Goal: Communication & Community: Answer question/provide support

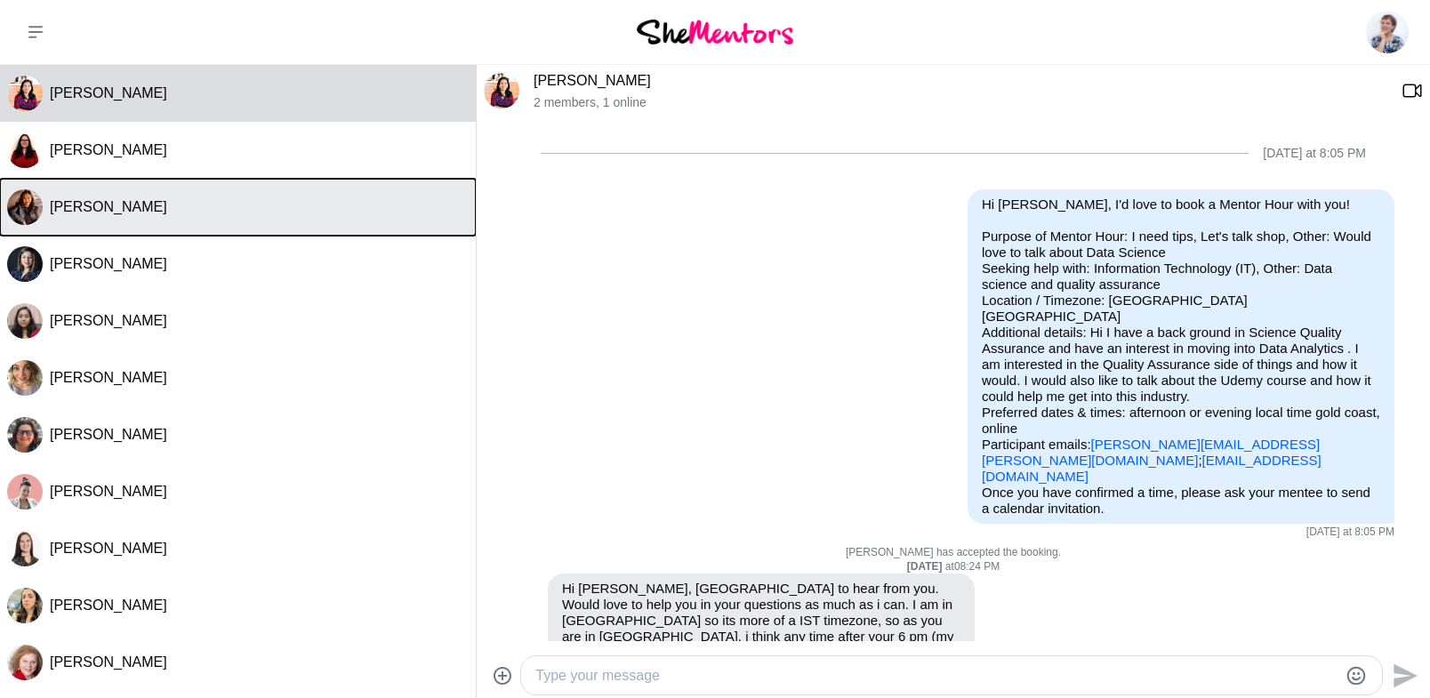
click at [108, 210] on span "[PERSON_NAME]" at bounding box center [108, 206] width 117 height 15
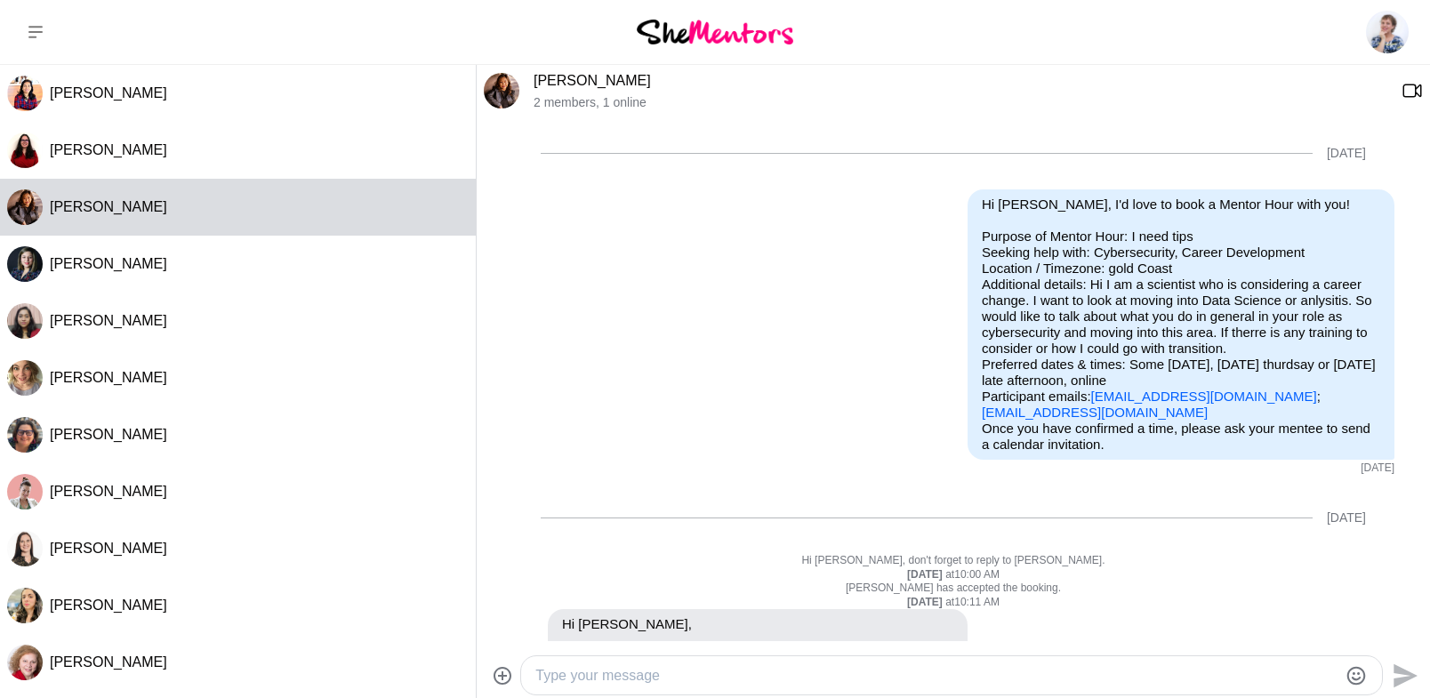
scroll to position [886, 0]
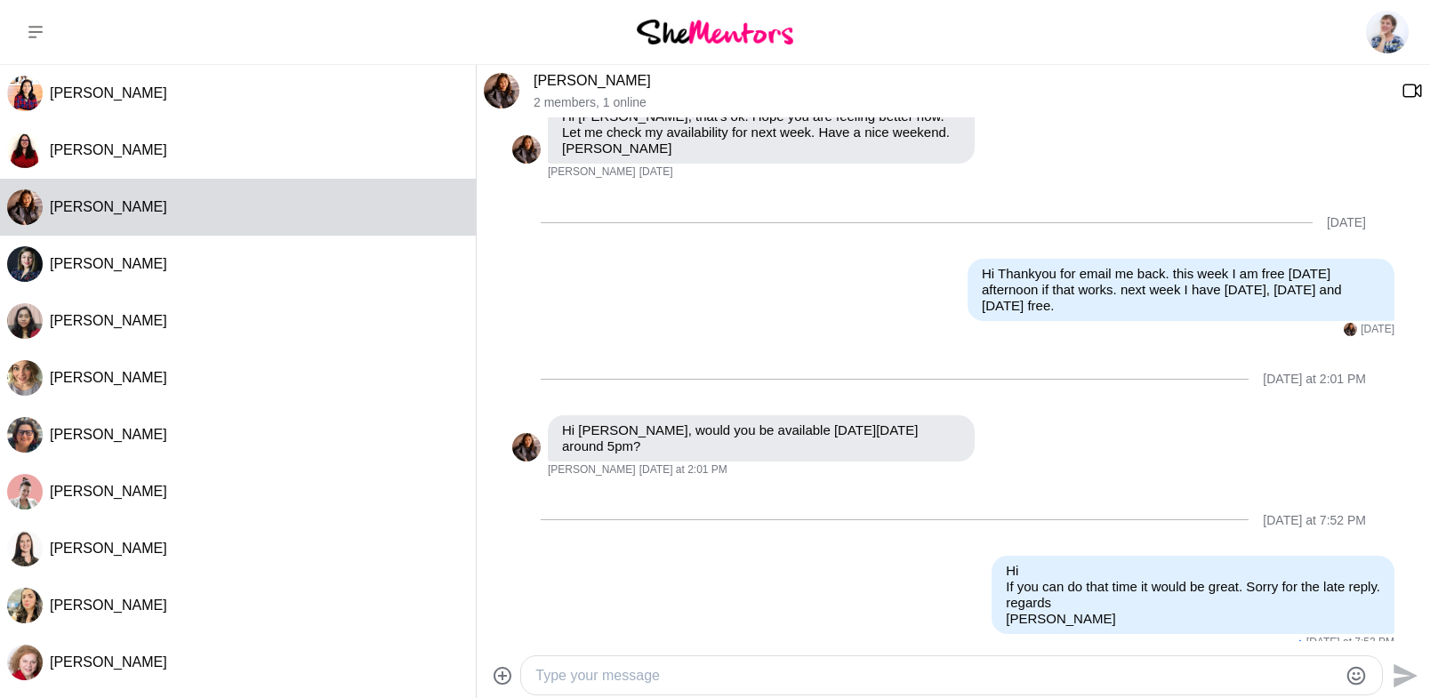
click at [772, 680] on textarea "Type your message" at bounding box center [936, 675] width 802 height 21
click at [964, 670] on textarea "Hi if you are still free here is a zoom line we could use [DATE] at" at bounding box center [936, 675] width 802 height 21
paste textarea "[PERSON_NAME] is inviting you to a scheduled Zoom meeting. Topic: My Meeting Ti…"
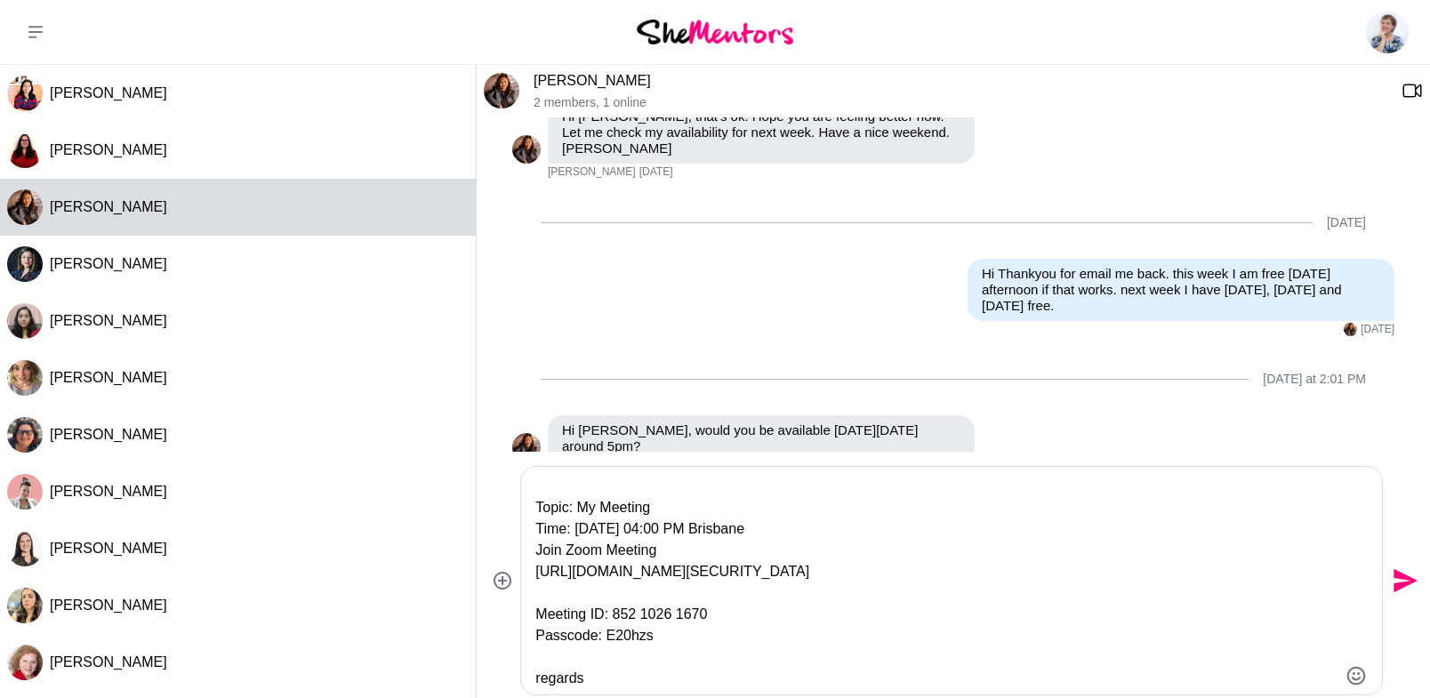
scroll to position [43, 0]
type textarea "Hi if you are still free here is a zoom line we could use [DATE] at [PERSON_NAM…"
click at [1402, 575] on icon "Send" at bounding box center [1405, 581] width 24 height 24
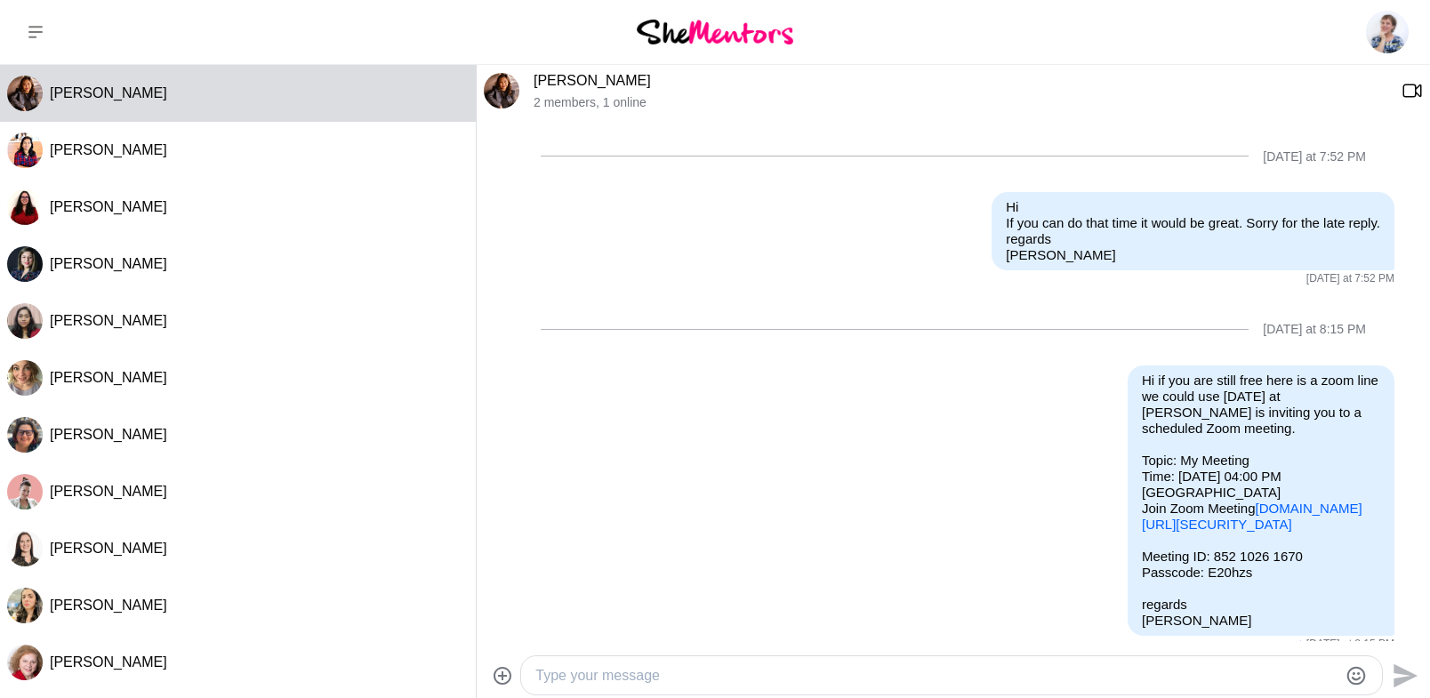
scroll to position [1266, 0]
